Goal: Task Accomplishment & Management: Use online tool/utility

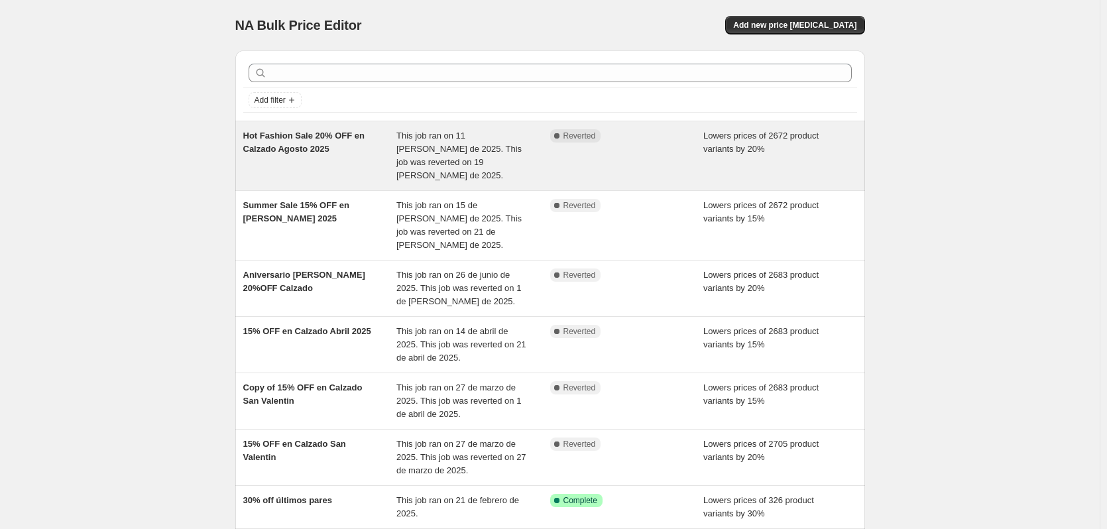
click at [502, 144] on span "This job ran on 11 [PERSON_NAME] de 2025. This job was reverted on 19 [PERSON_N…" at bounding box center [459, 156] width 125 height 50
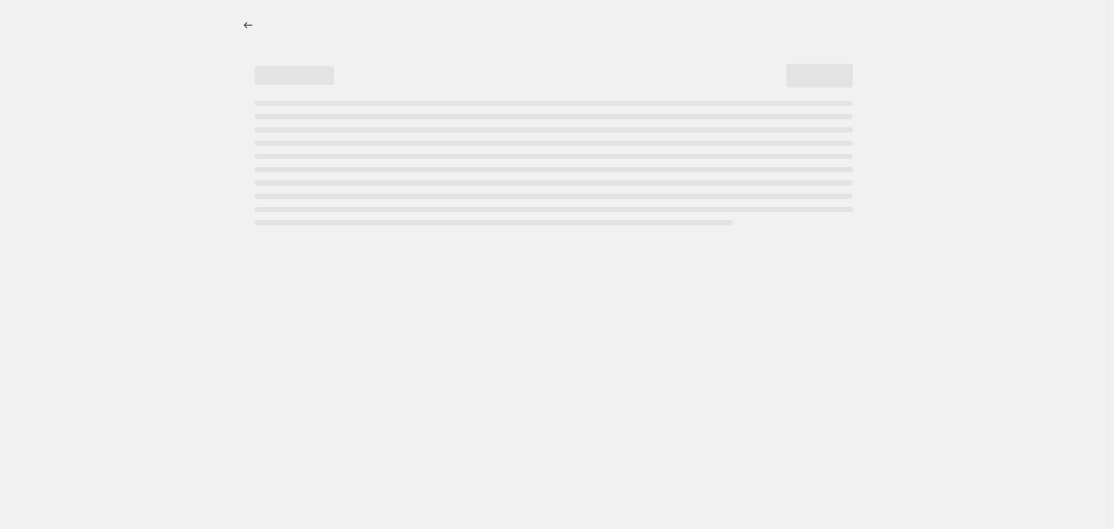
select select "percentage"
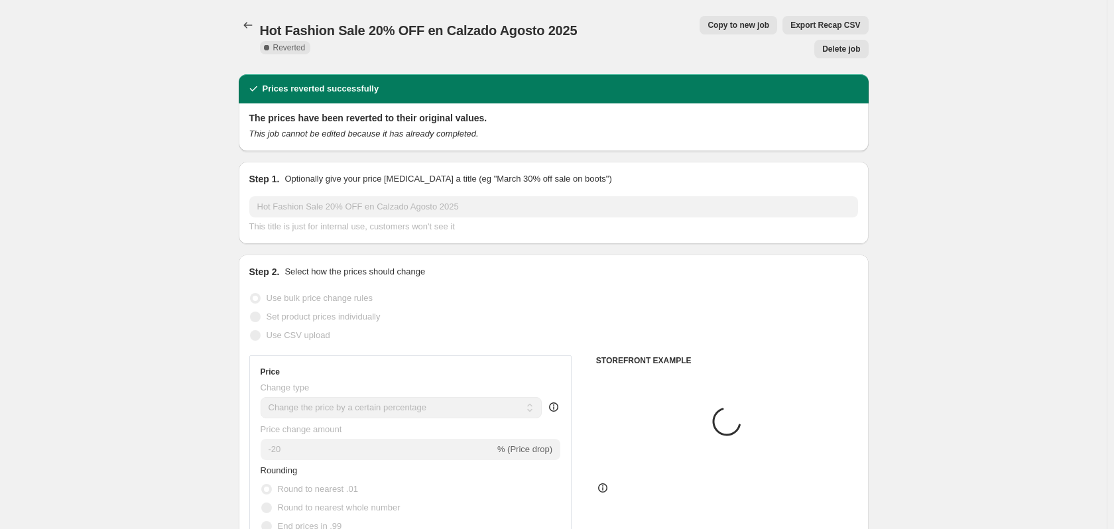
select select "collection"
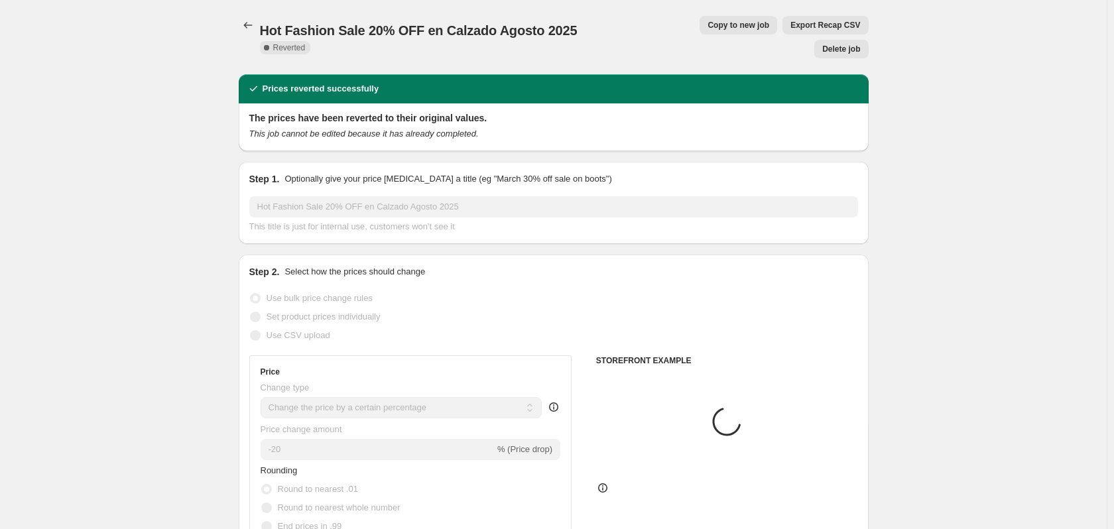
select select "collection"
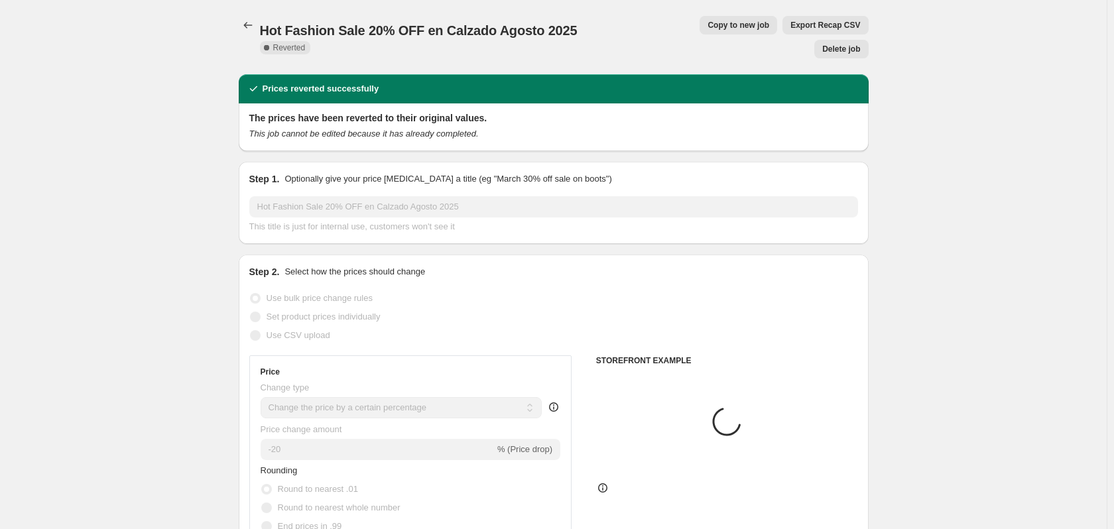
select select "collection"
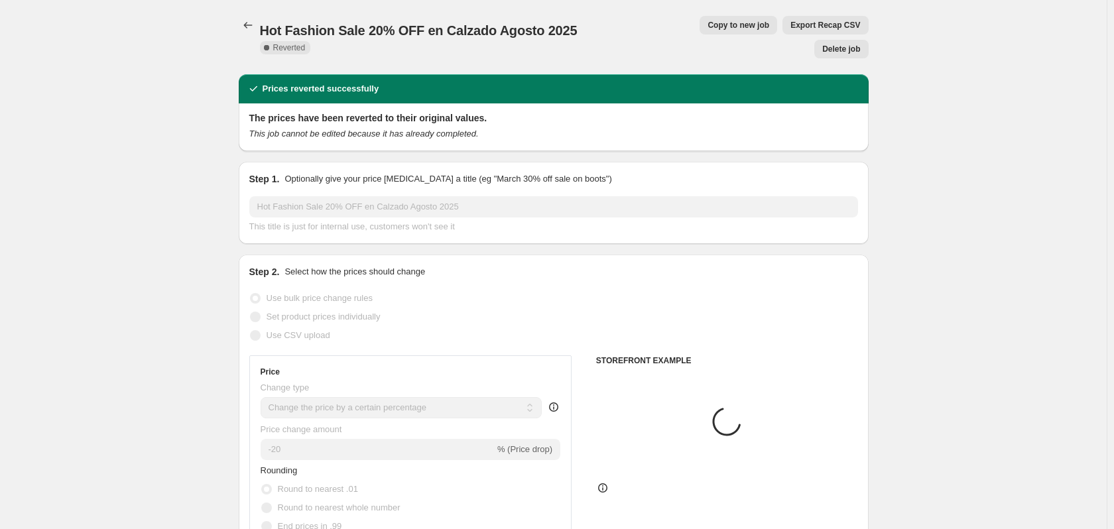
select select "collection"
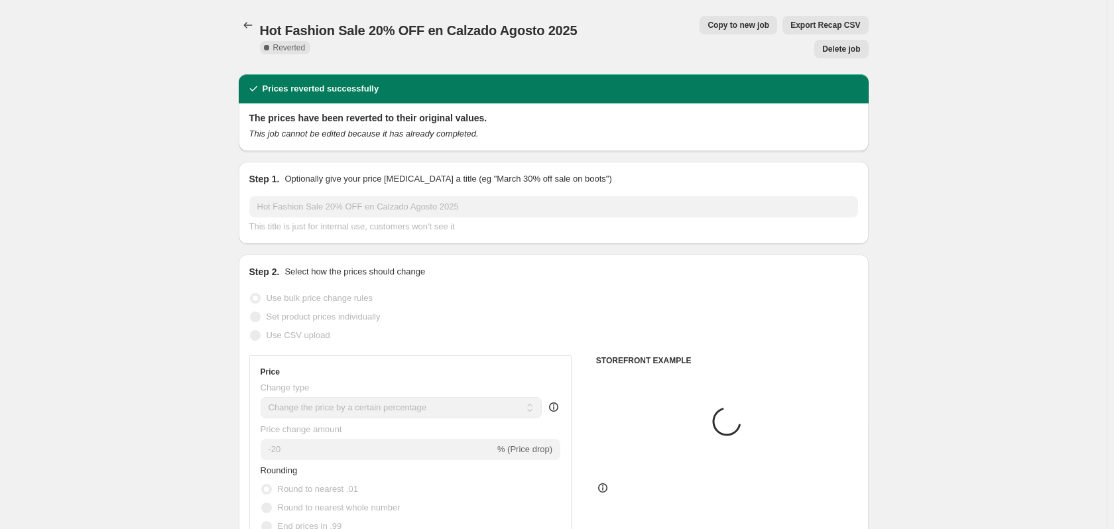
select select "collection"
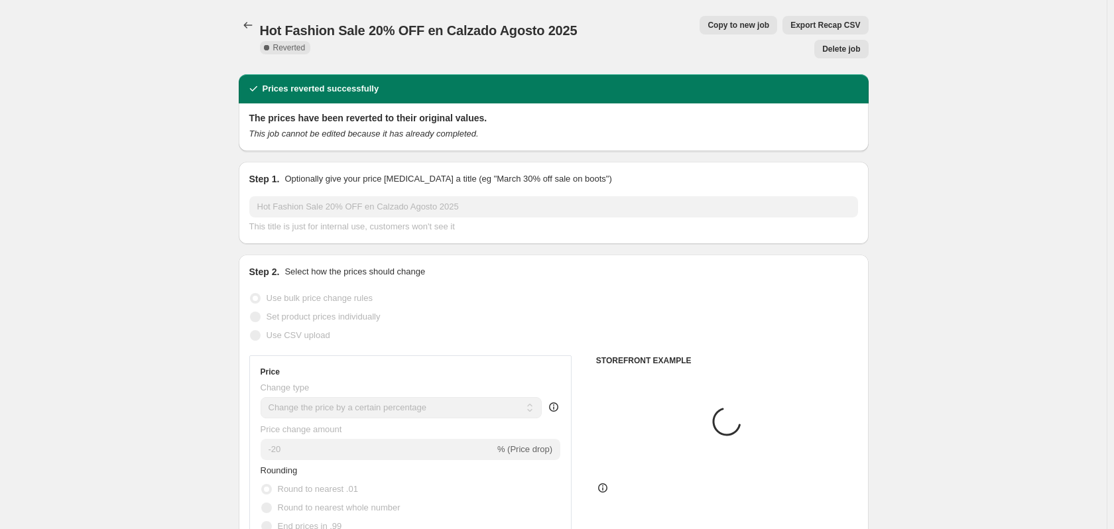
select select "collection"
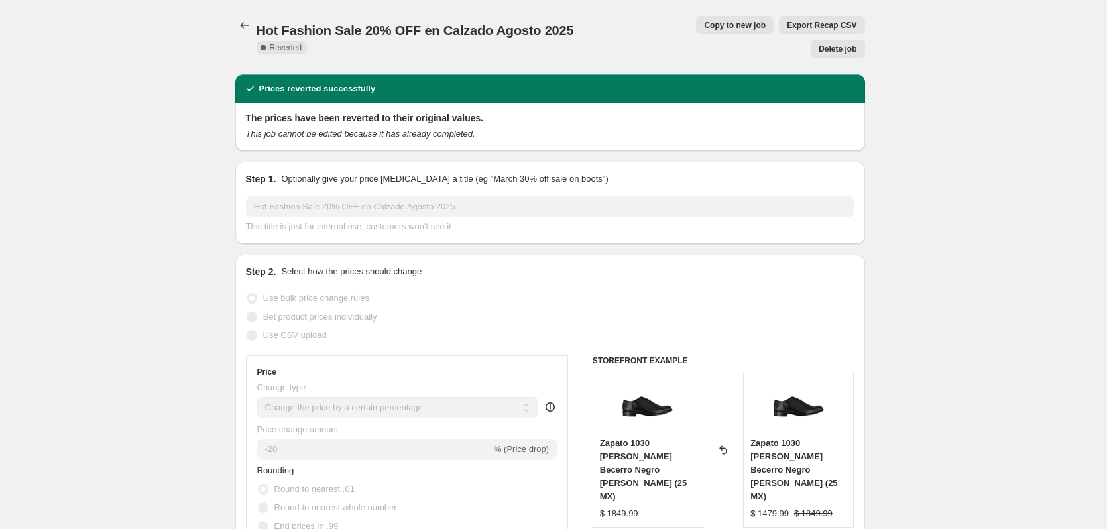
click at [704, 29] on span "Copy to new job" at bounding box center [735, 25] width 62 height 11
select select "percentage"
select select "collection"
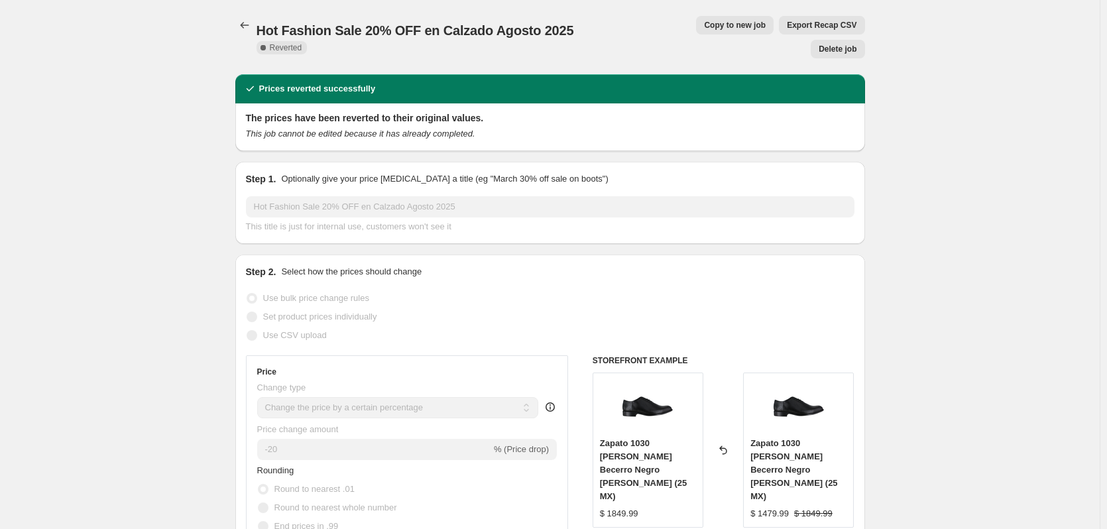
select select "collection"
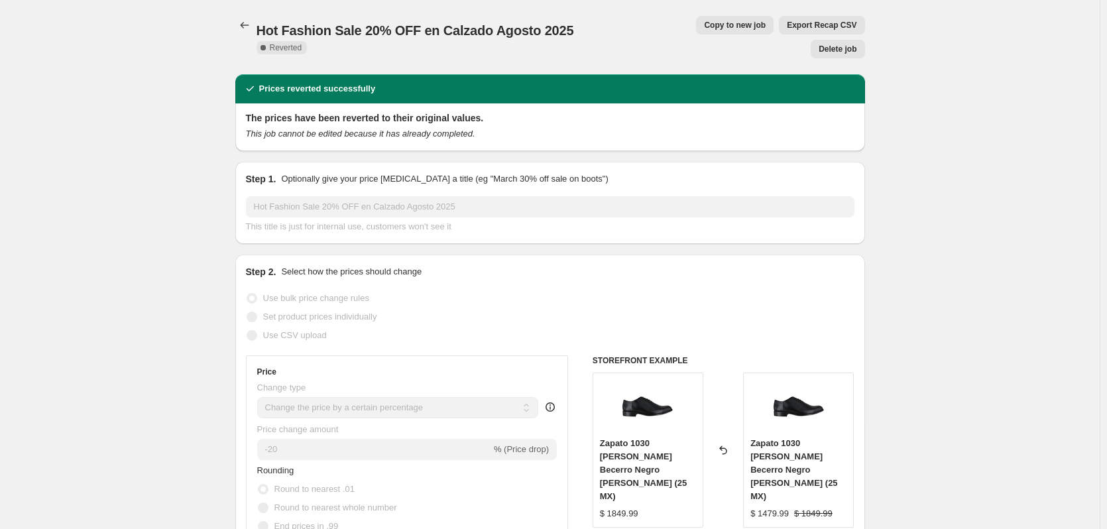
select select "collection"
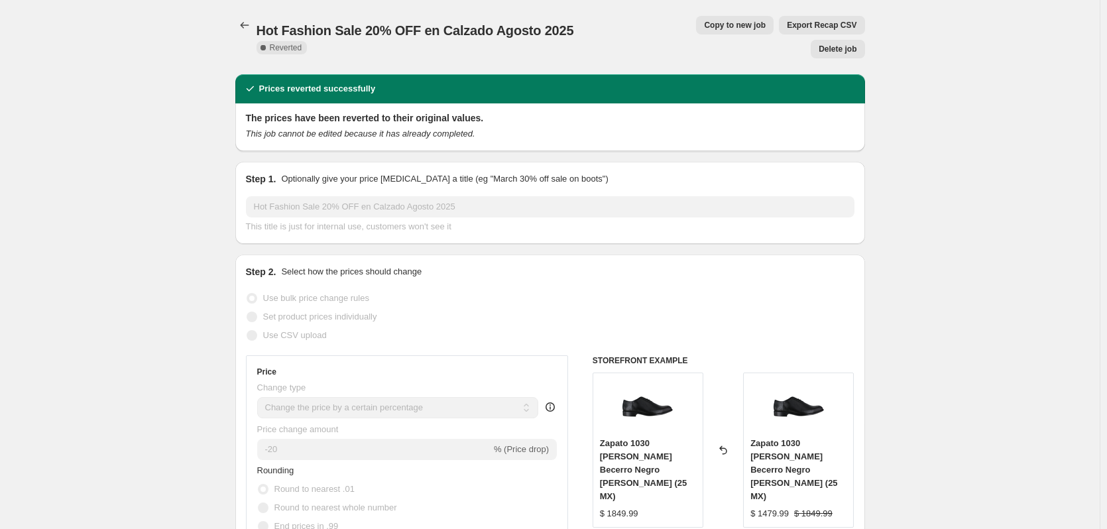
select select "collection"
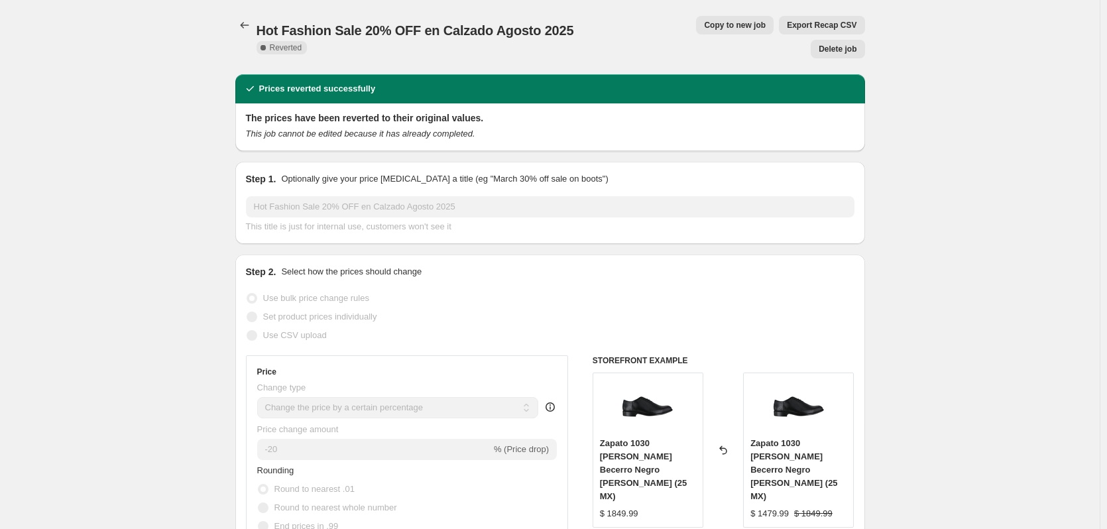
select select "collection"
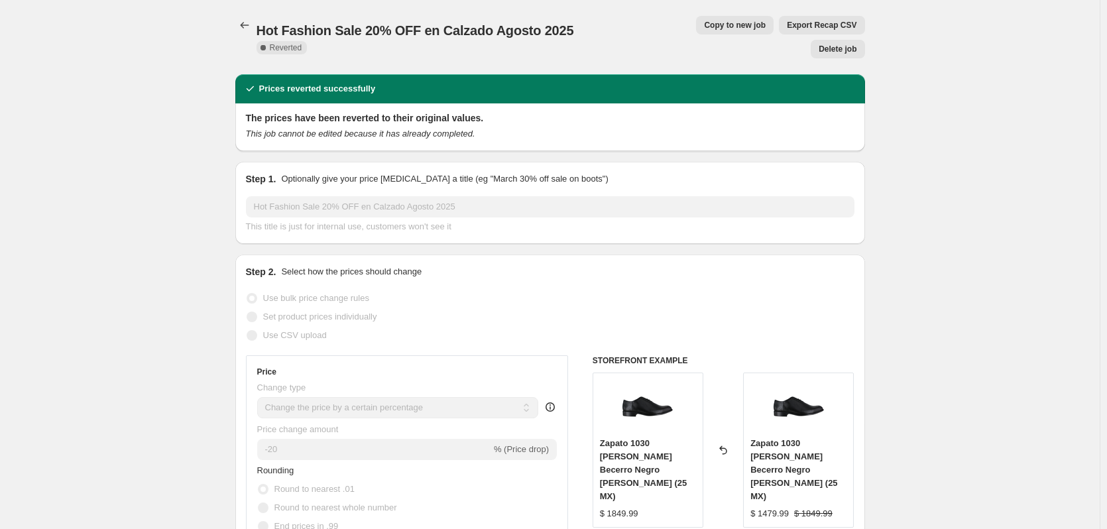
select select "collection"
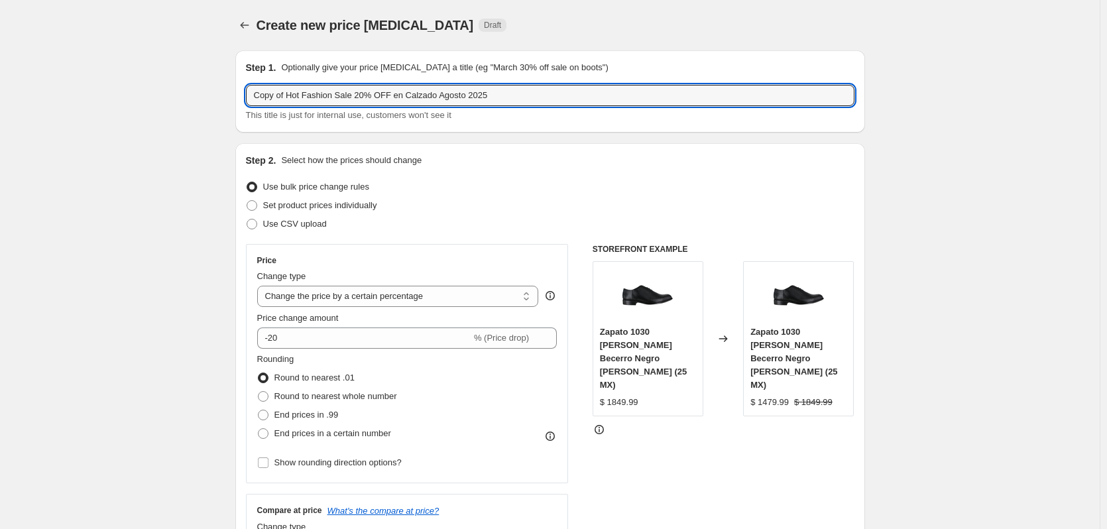
drag, startPoint x: 351, startPoint y: 96, endPoint x: 241, endPoint y: 99, distance: 110.1
click at [241, 99] on div "Step 1. Optionally give your price change job a title (eg "March 30% off sale o…" at bounding box center [550, 91] width 630 height 82
type input "Septiembre 15% OFF en Calzado Agosto 2025"
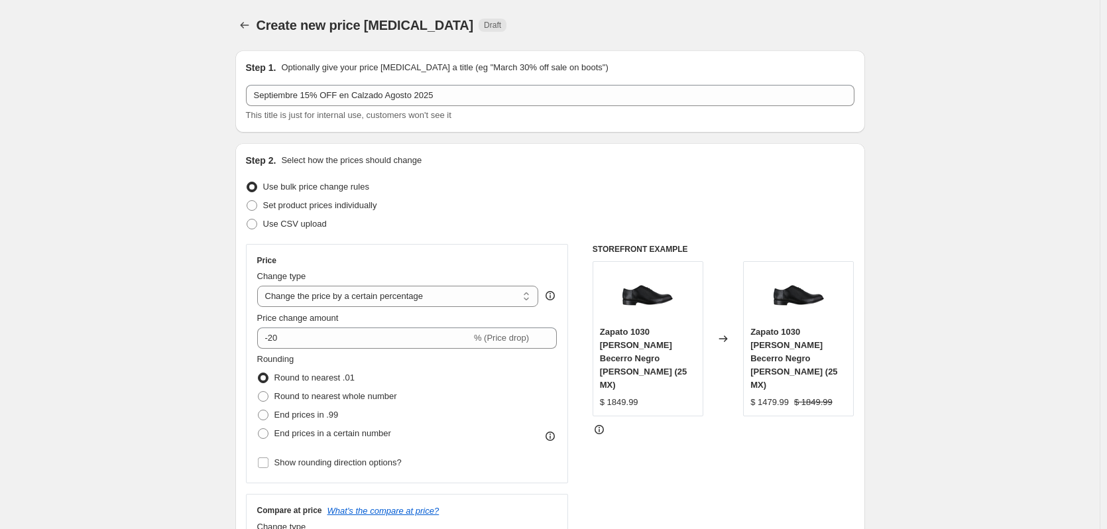
click at [241, 99] on div "Step 1. Optionally give your price change job a title (eg "March 30% off sale o…" at bounding box center [550, 91] width 630 height 82
click at [413, 347] on input "-20" at bounding box center [364, 338] width 214 height 21
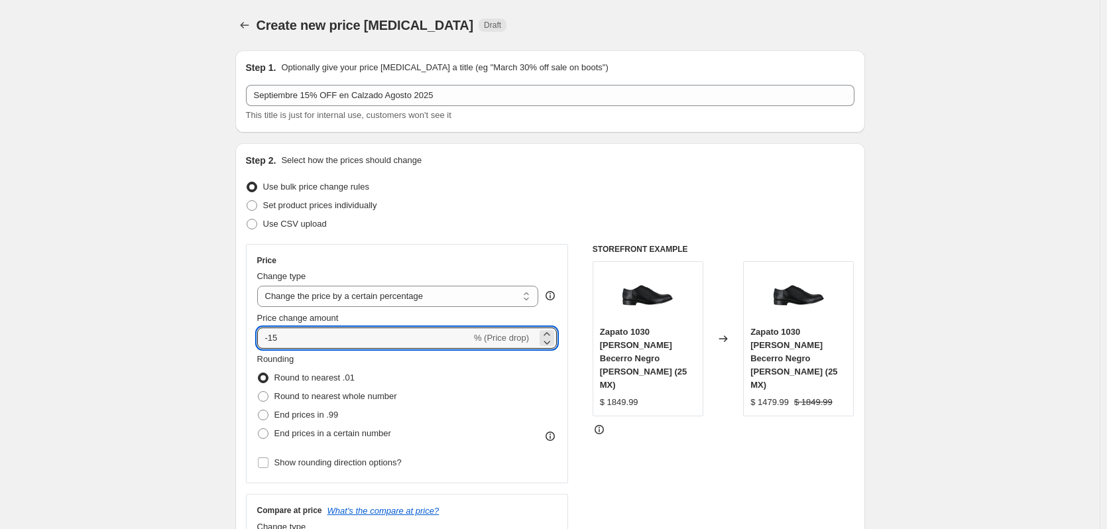
type input "-15"
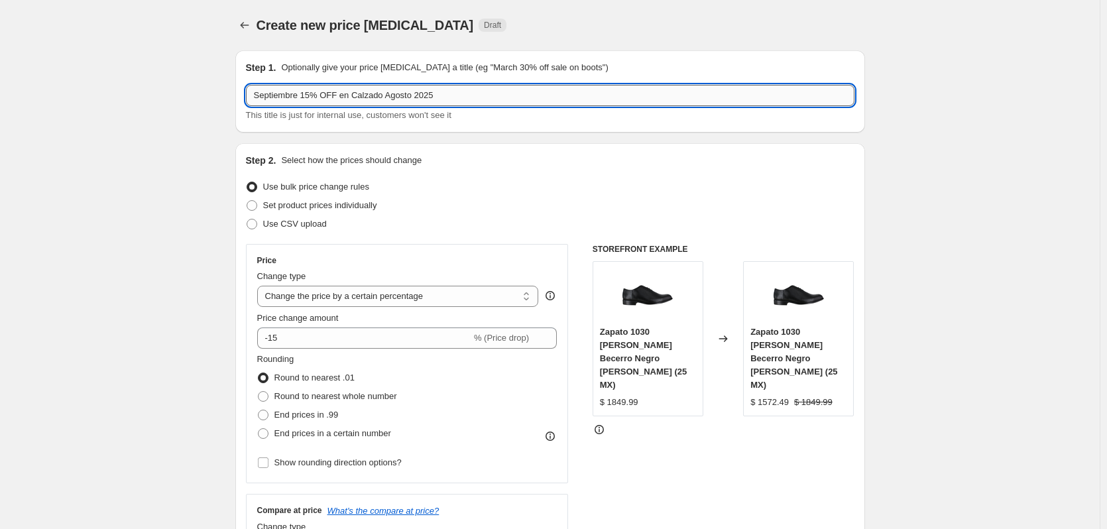
drag, startPoint x: 381, startPoint y: 94, endPoint x: 410, endPoint y: 95, distance: 29.2
click at [410, 95] on input "Septiembre 15% OFF en Calzado Agosto 2025" at bounding box center [550, 95] width 609 height 21
click at [302, 95] on input "Septiembre 15% OFF en Calzado Septiembre 2025" at bounding box center [550, 95] width 609 height 21
type input "15% OFF en Calzado Septiembre 2025"
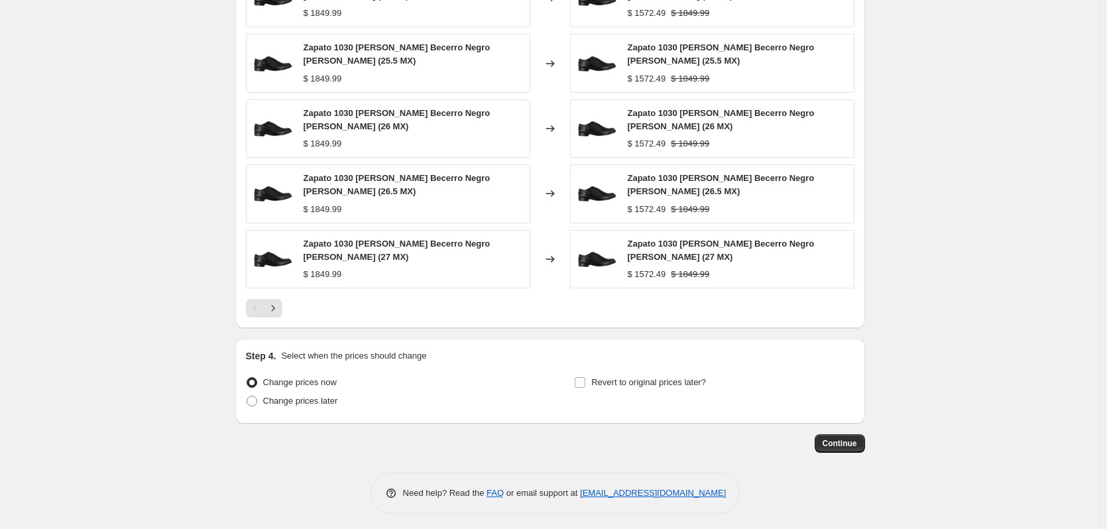
scroll to position [1697, 0]
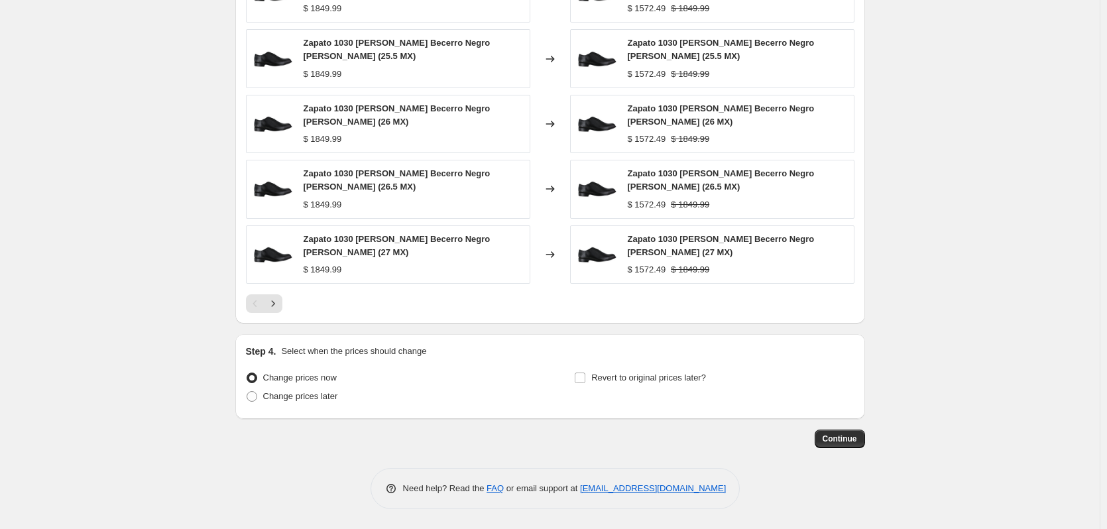
drag, startPoint x: 259, startPoint y: 396, endPoint x: 243, endPoint y: 370, distance: 30.0
click at [257, 396] on span at bounding box center [252, 396] width 11 height 11
click at [247, 392] on input "Change prices later" at bounding box center [247, 391] width 1 height 1
radio input "true"
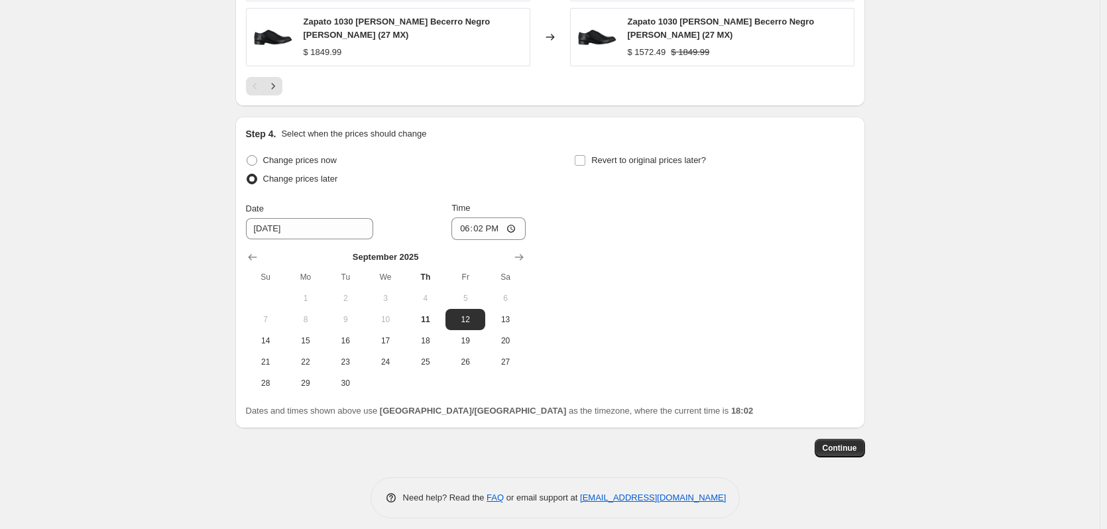
scroll to position [1924, 0]
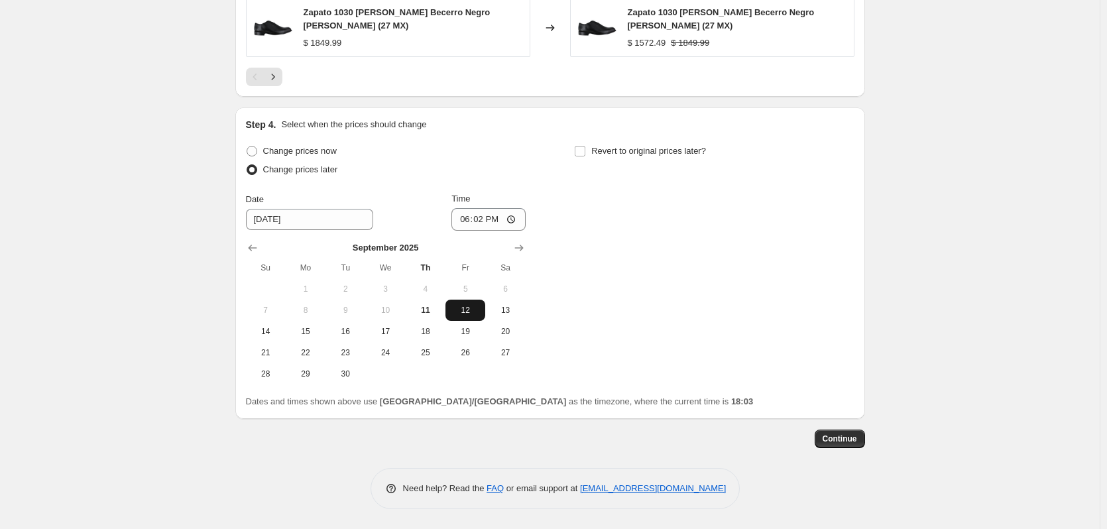
click at [471, 316] on button "12" at bounding box center [466, 310] width 40 height 21
click at [462, 222] on input "18:02" at bounding box center [489, 219] width 74 height 23
click at [493, 218] on input "20:00" at bounding box center [489, 219] width 74 height 23
type input "08:00"
click at [582, 154] on input "Revert to original prices later?" at bounding box center [580, 151] width 11 height 11
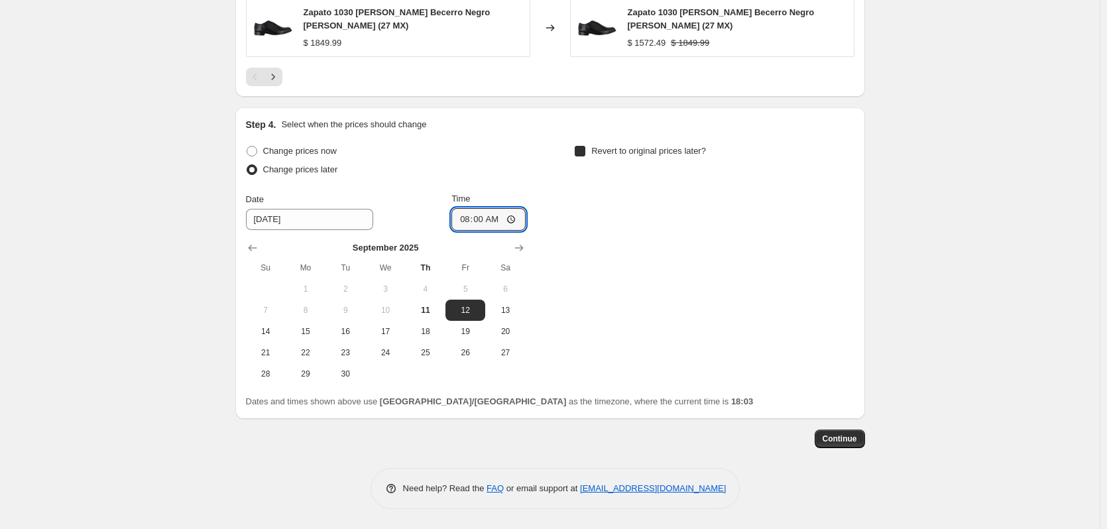
checkbox input "true"
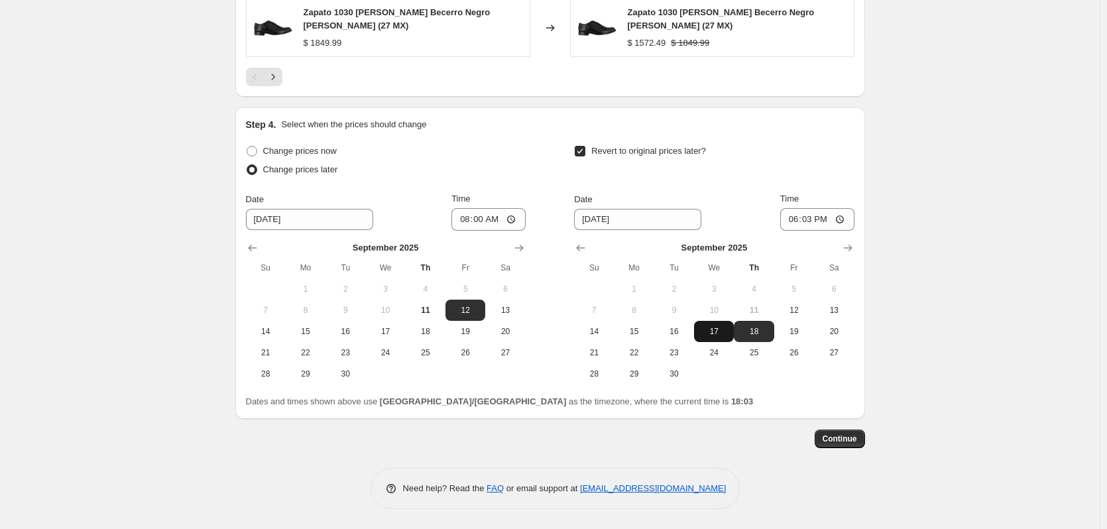
click at [723, 330] on span "17" at bounding box center [714, 331] width 29 height 11
type input "9/17/2025"
click at [785, 221] on input "18:03" at bounding box center [817, 219] width 74 height 23
click at [820, 223] on input "17:00" at bounding box center [817, 219] width 74 height 23
type input "05:00"
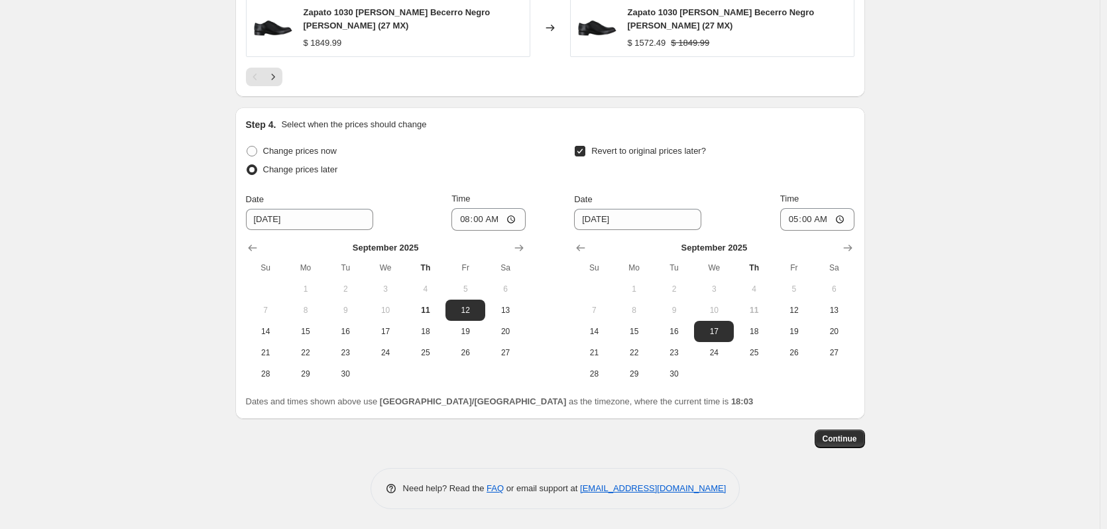
click at [832, 436] on span "Continue" at bounding box center [840, 439] width 34 height 11
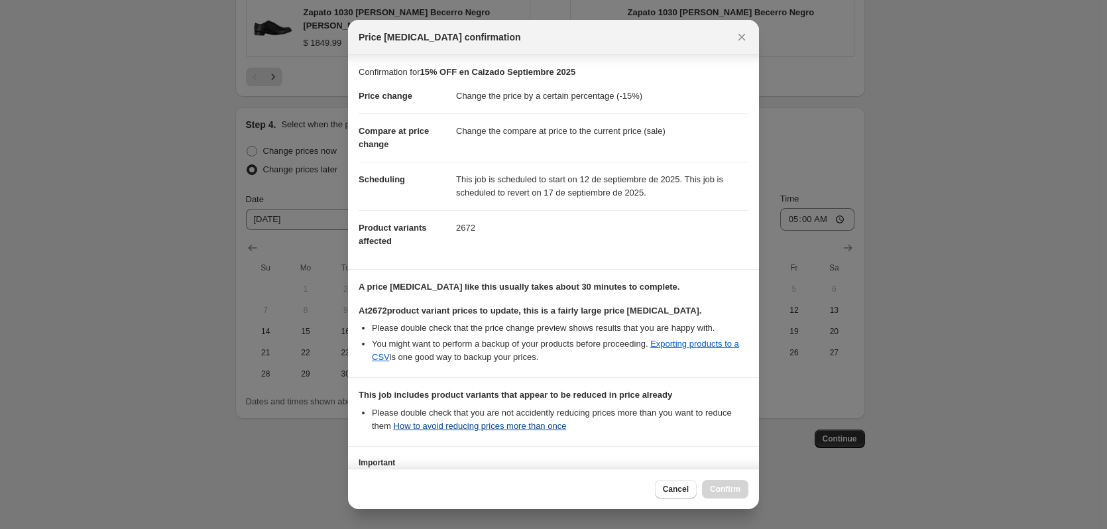
scroll to position [99, 0]
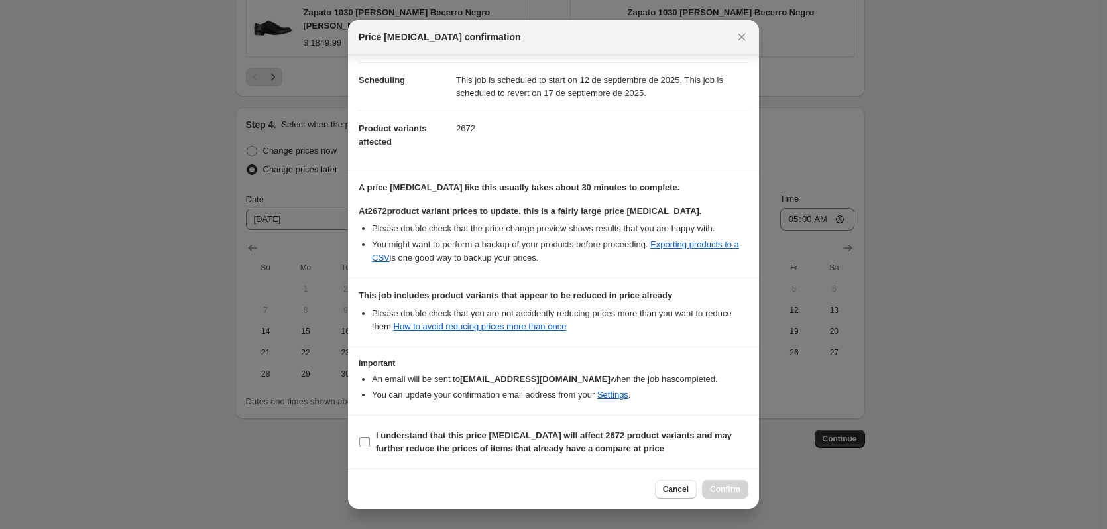
click at [363, 440] on input "I understand that this price change job will affect 2672 product variants and m…" at bounding box center [364, 442] width 11 height 11
checkbox input "true"
click at [710, 485] on button "Confirm" at bounding box center [725, 489] width 46 height 19
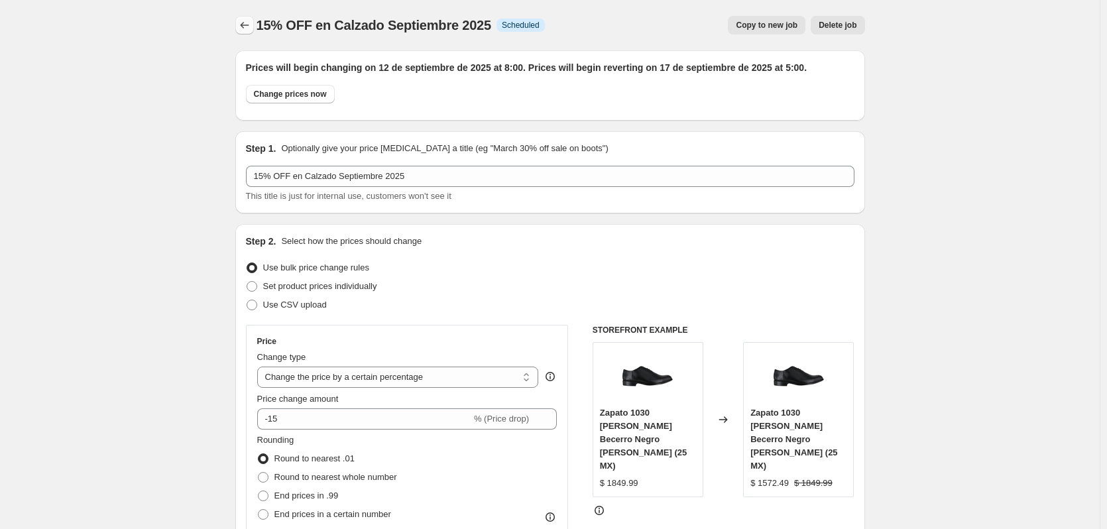
click at [244, 31] on icon "Price change jobs" at bounding box center [244, 25] width 13 height 13
